Goal: Task Accomplishment & Management: Manage account settings

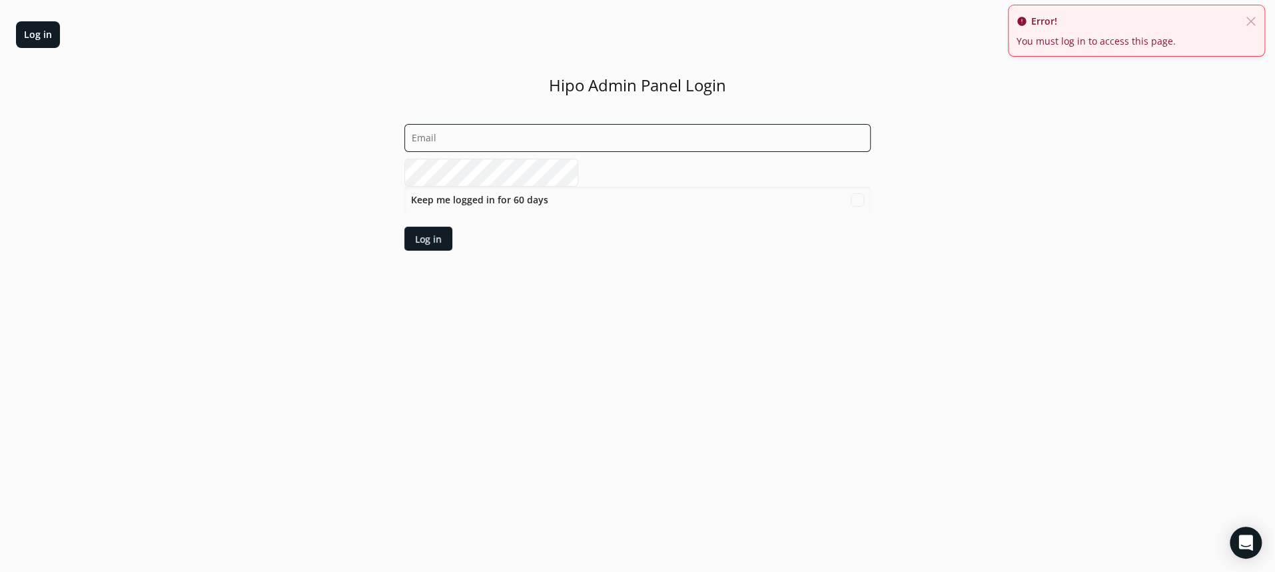
click at [576, 133] on input "email" at bounding box center [637, 138] width 466 height 28
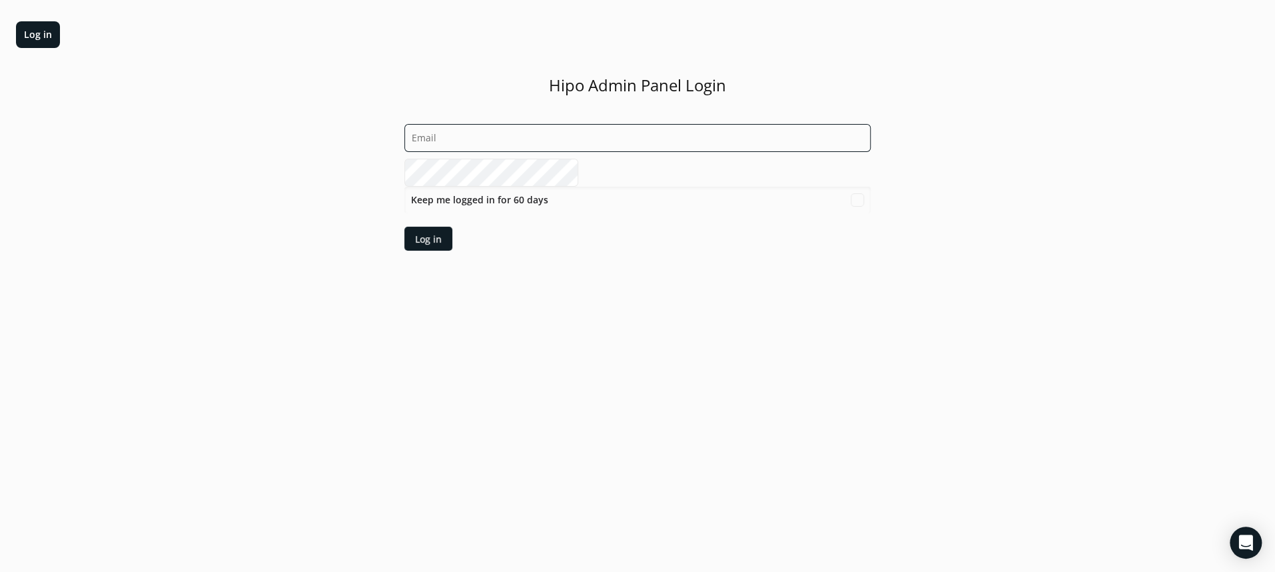
type input "[PERSON_NAME][EMAIL_ADDRESS][DOMAIN_NAME]"
click at [442, 239] on div "Log in" at bounding box center [428, 238] width 27 height 14
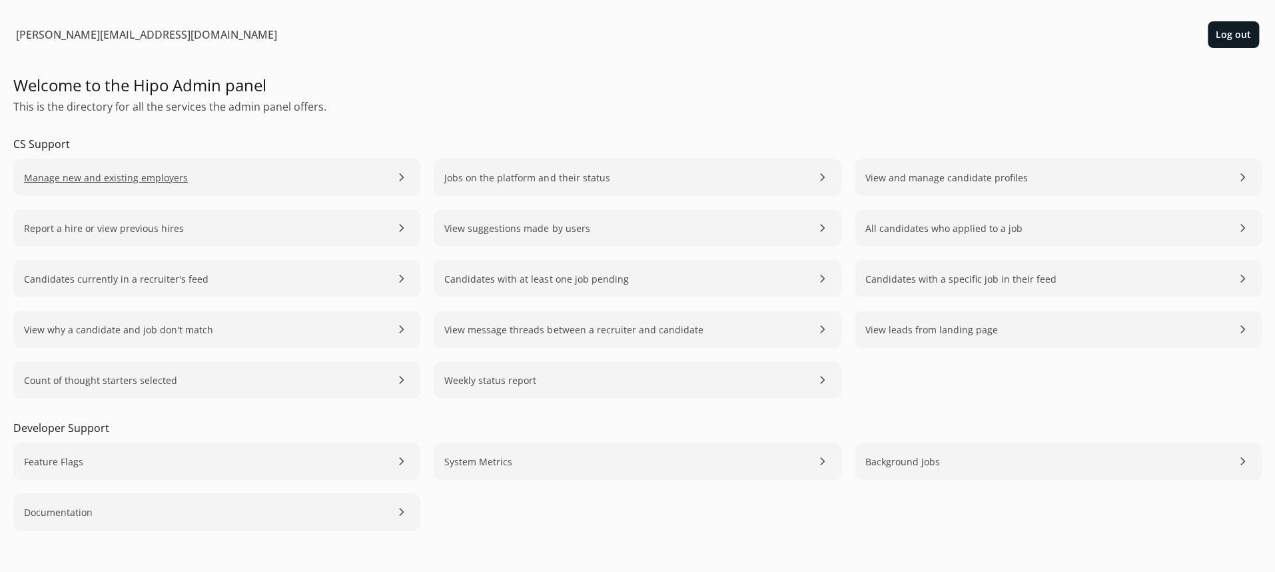
click at [280, 183] on link "Manage new and existing employers chevron_right" at bounding box center [216, 177] width 407 height 37
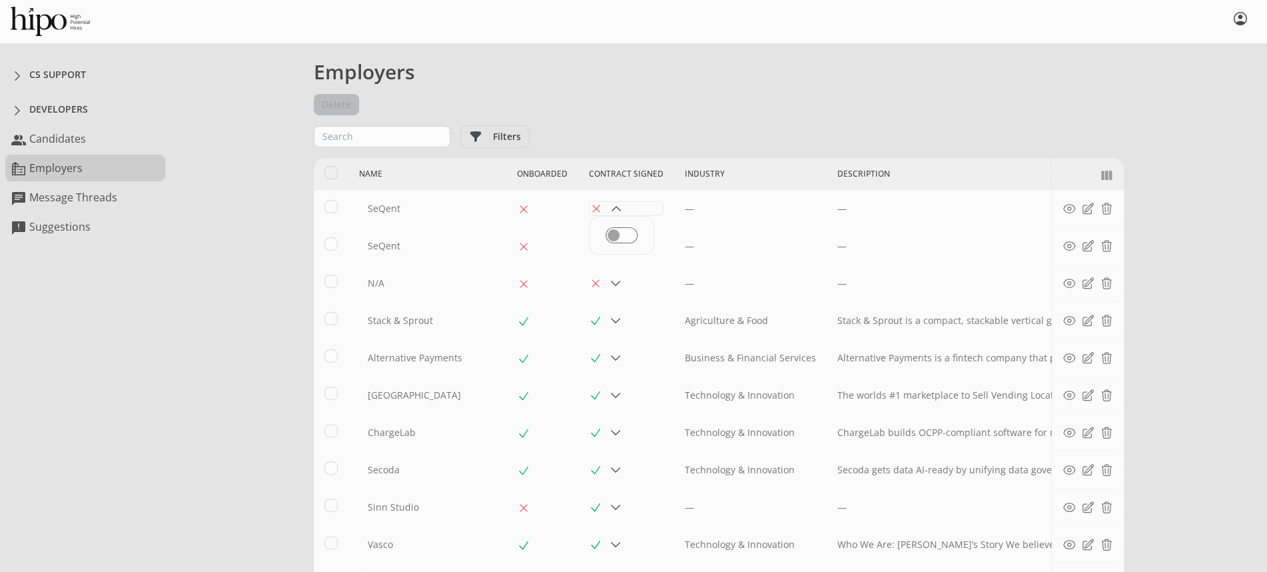
click at [610, 207] on span at bounding box center [616, 208] width 13 height 13
click at [606, 231] on input "checkbox" at bounding box center [622, 235] width 32 height 16
checkbox input "true"
select select "15"
click at [644, 123] on div "Employers [GEOGRAPHIC_DATA] Filters Onboarded? Completed Incomplete Name Onboar…" at bounding box center [719, 424] width 810 height 736
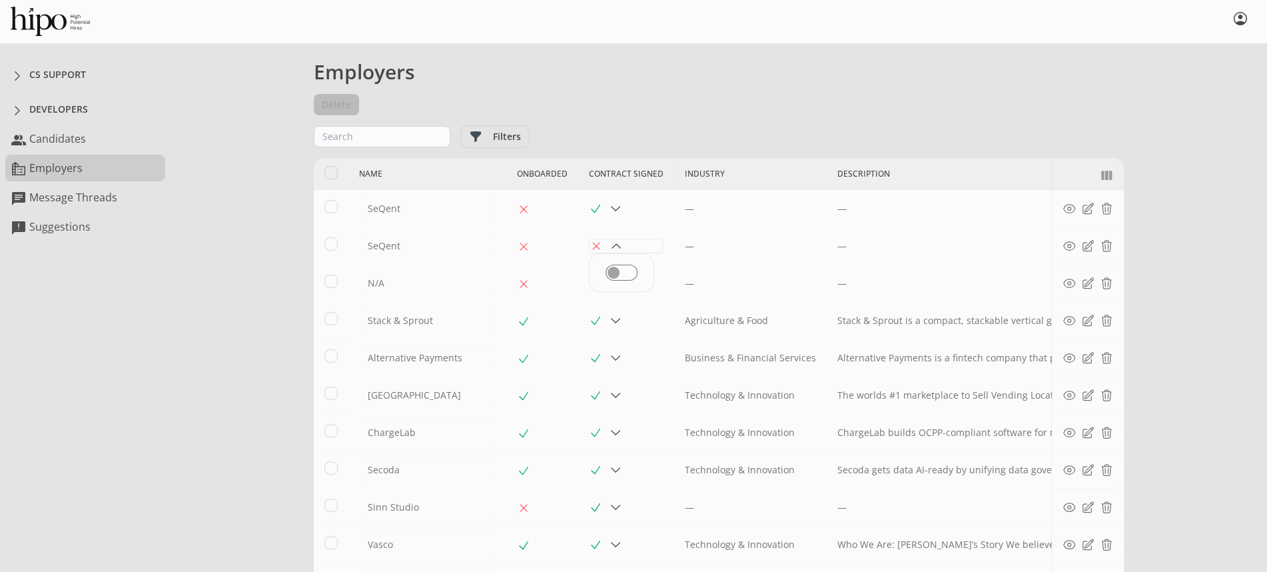
click at [610, 248] on span at bounding box center [616, 245] width 13 height 13
click at [606, 274] on input "checkbox" at bounding box center [622, 273] width 32 height 16
checkbox input "true"
select select "15"
